Goal: Task Accomplishment & Management: Manage account settings

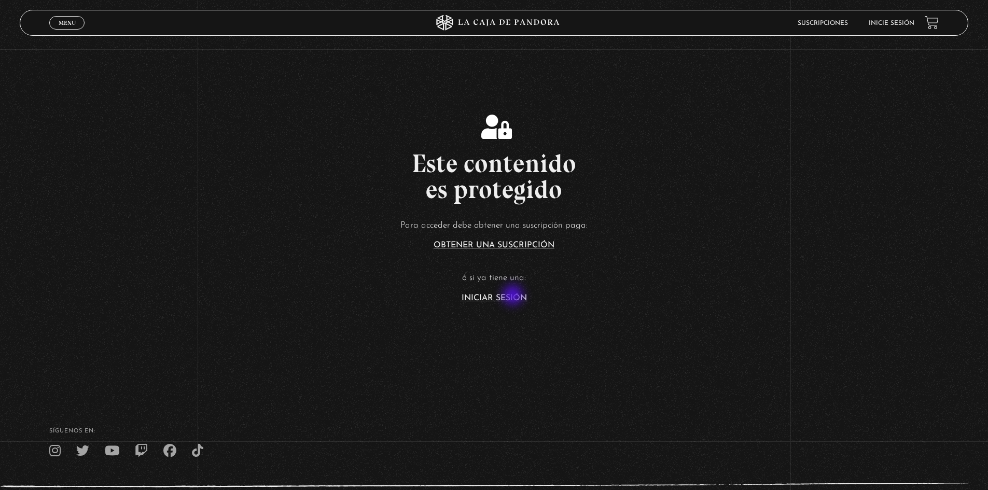
click at [514, 296] on link "Iniciar Sesión" at bounding box center [494, 298] width 65 height 8
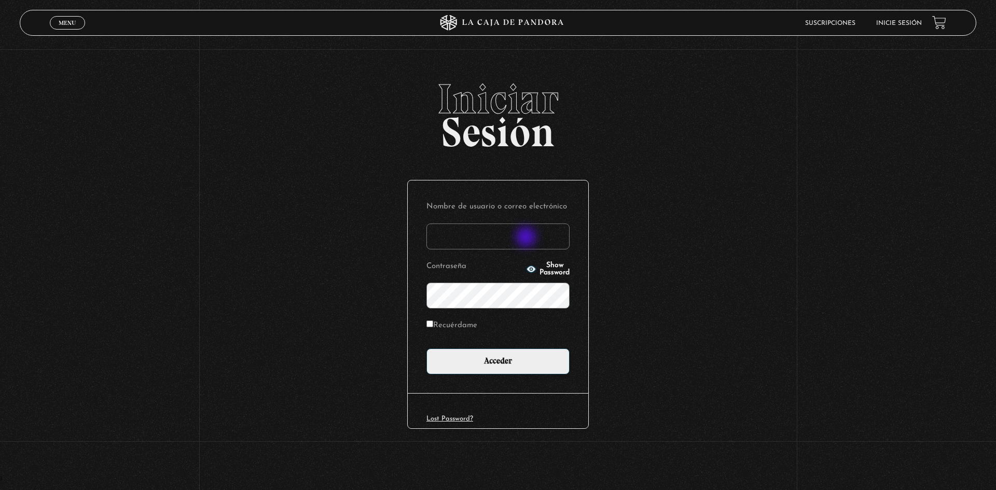
click at [527, 237] on input "Nombre de usuario o correo electrónico" at bounding box center [497, 237] width 143 height 26
type input "[EMAIL_ADDRESS][DOMAIN_NAME]"
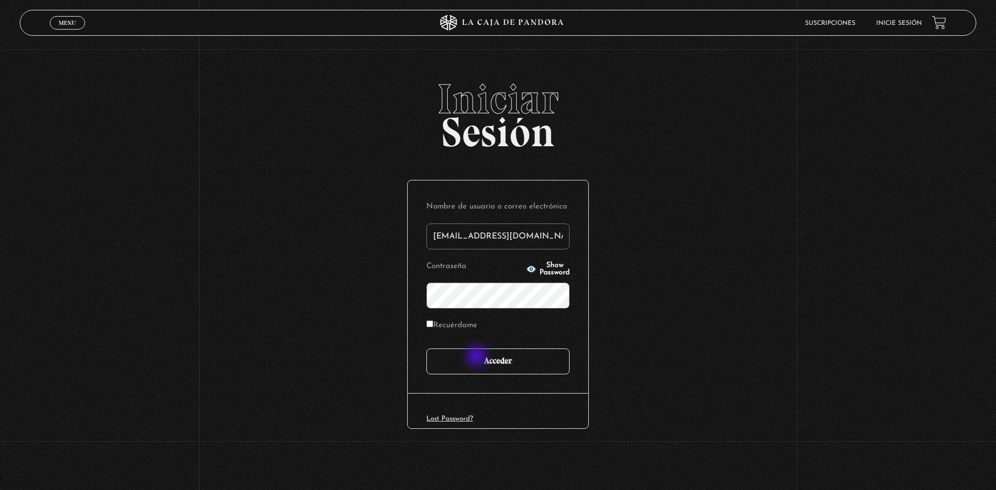
click at [478, 358] on input "Acceder" at bounding box center [497, 361] width 143 height 26
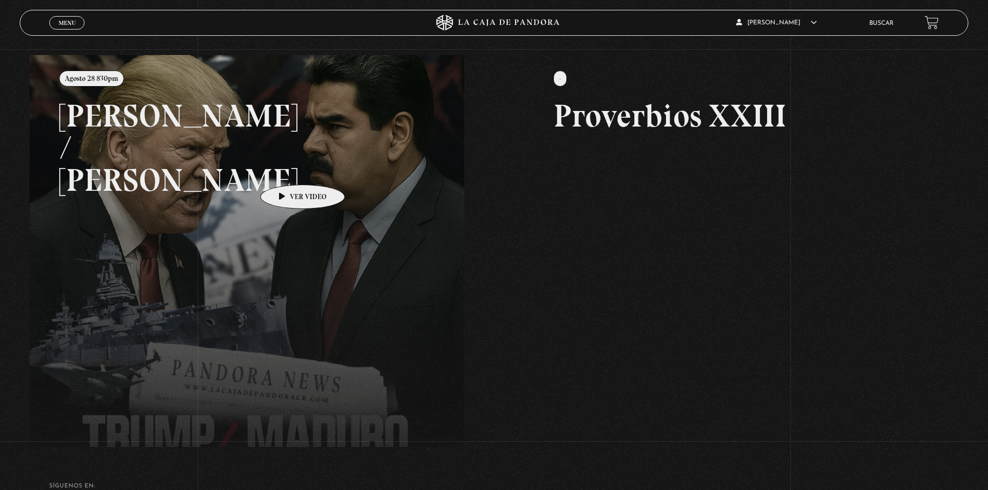
scroll to position [104, 0]
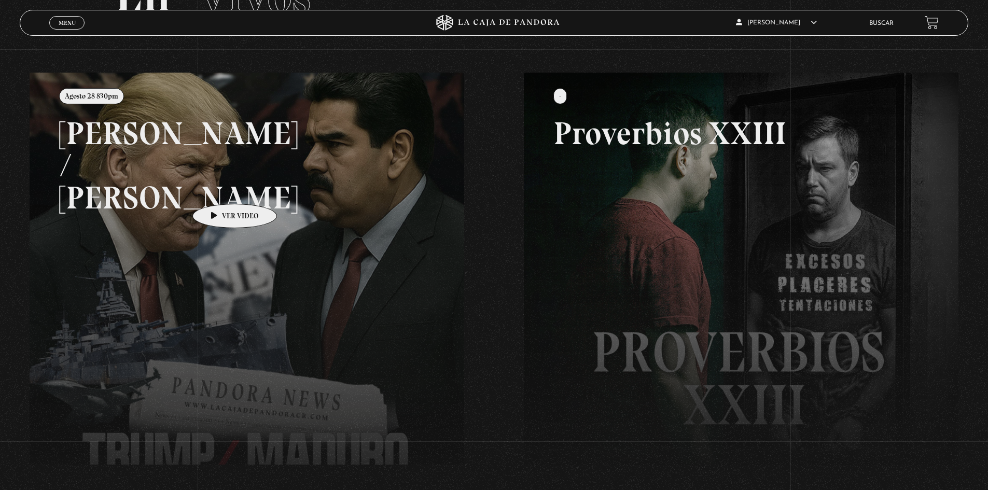
click at [214, 194] on link at bounding box center [524, 318] width 988 height 490
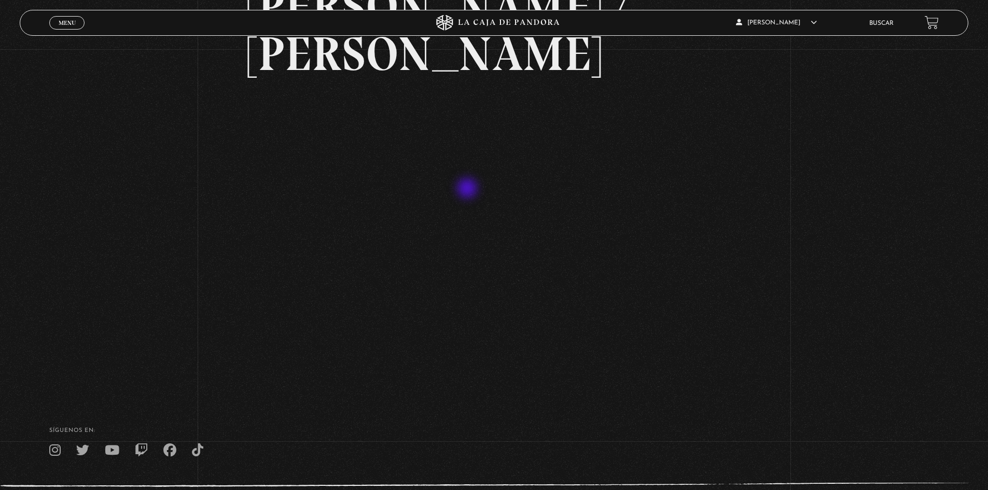
scroll to position [151, 0]
